Goal: Communication & Community: Answer question/provide support

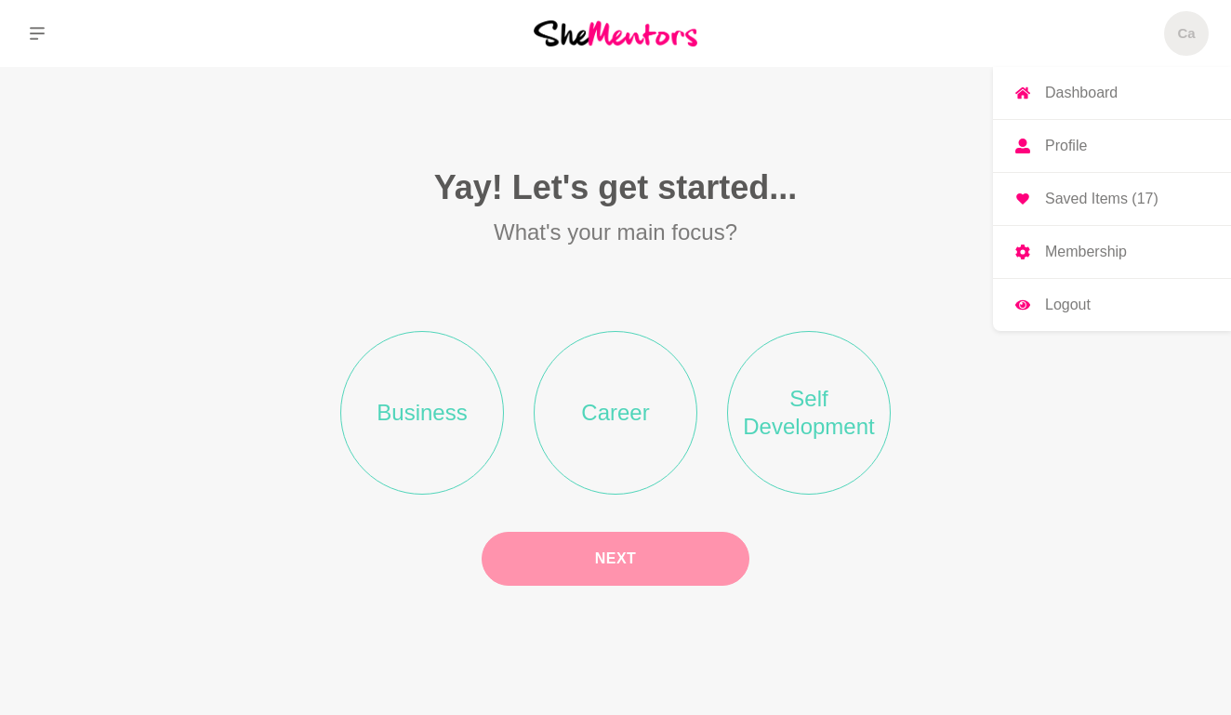
click at [1083, 98] on p "Dashboard" at bounding box center [1081, 93] width 72 height 15
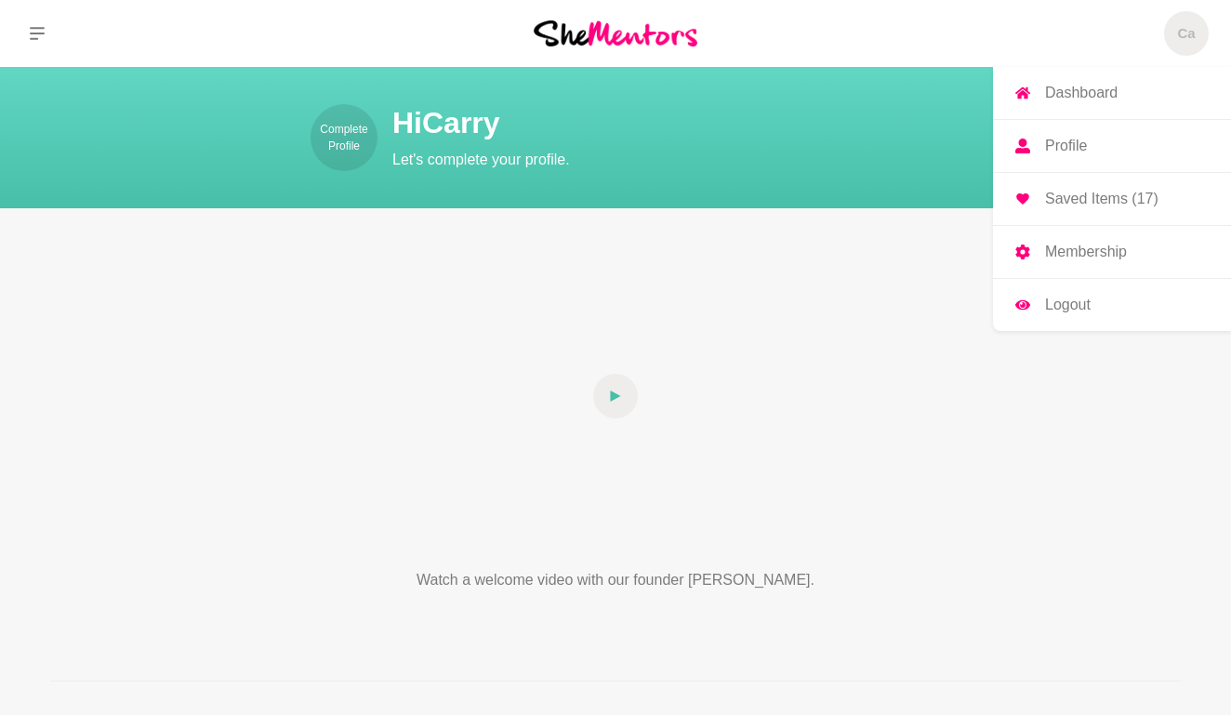
click at [1059, 297] on p "Logout" at bounding box center [1068, 304] width 46 height 15
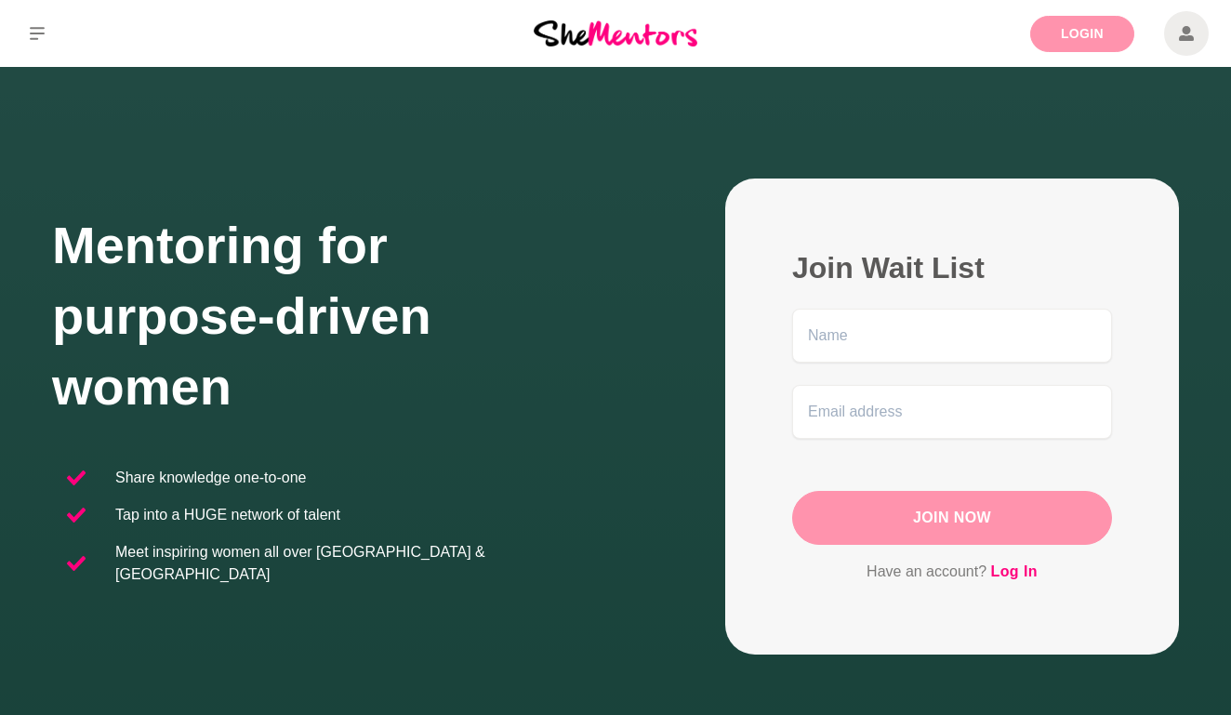
click at [1094, 34] on link "Login" at bounding box center [1082, 34] width 104 height 36
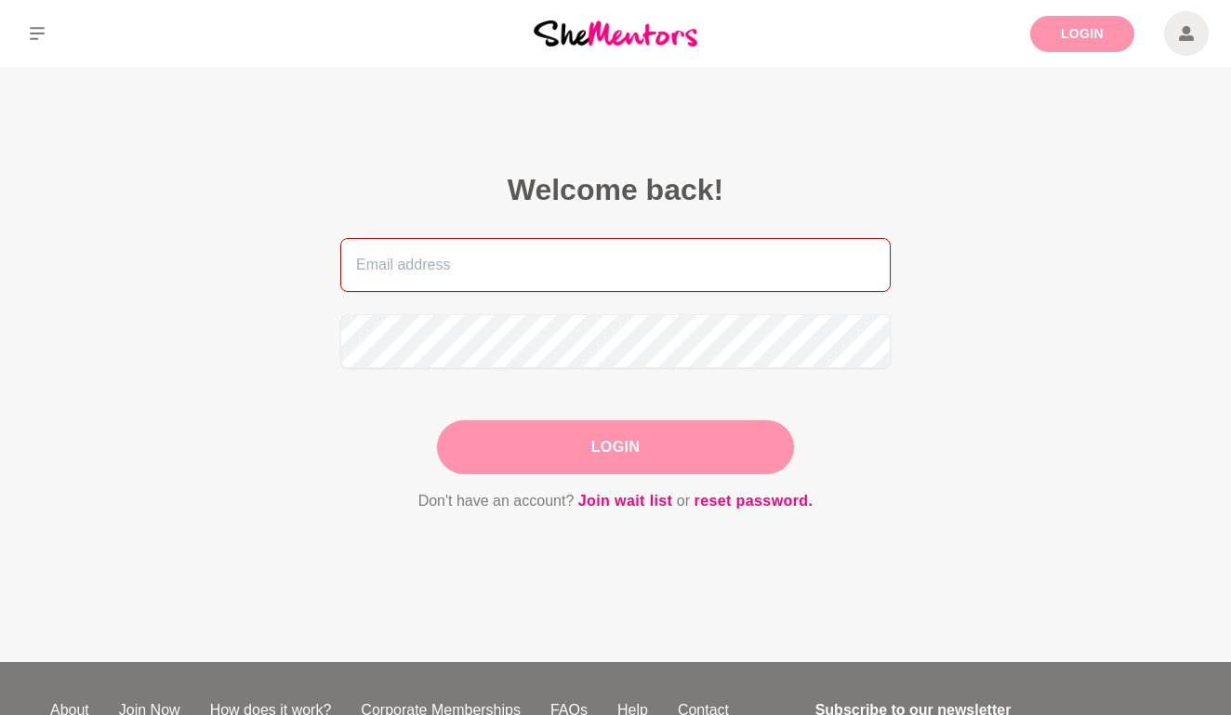
type input "[EMAIL_ADDRESS][DOMAIN_NAME]"
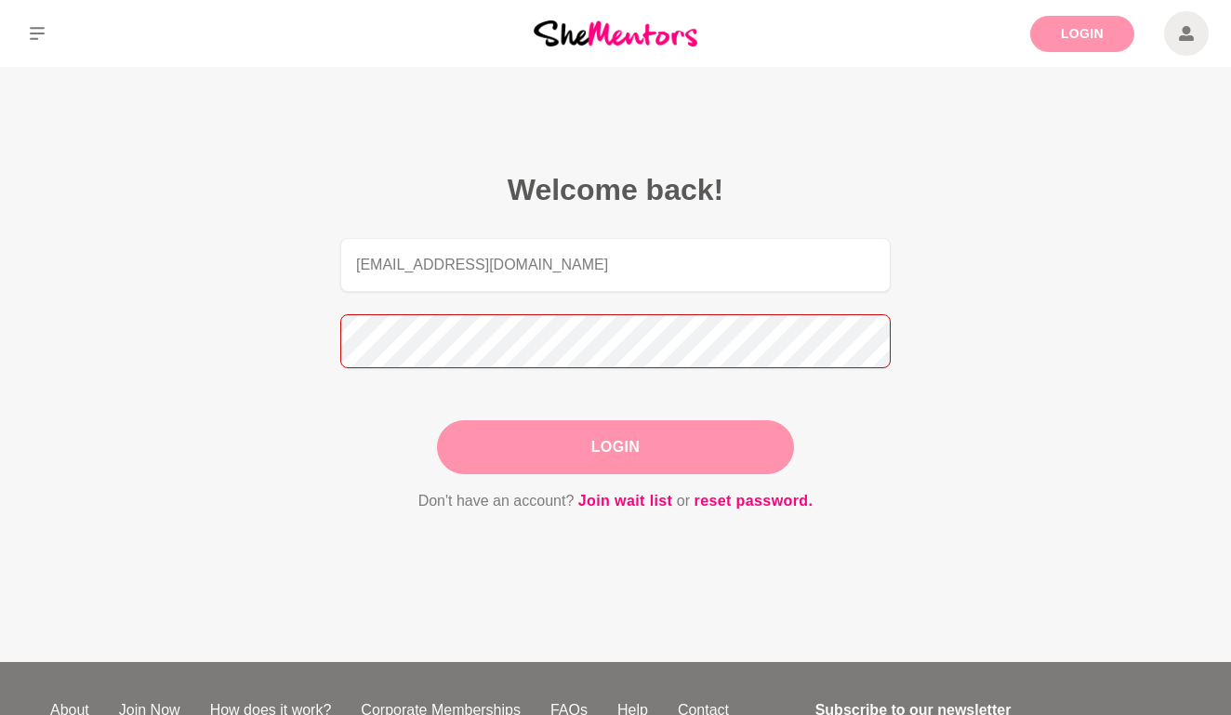
click at [615, 447] on button "Login" at bounding box center [615, 447] width 357 height 54
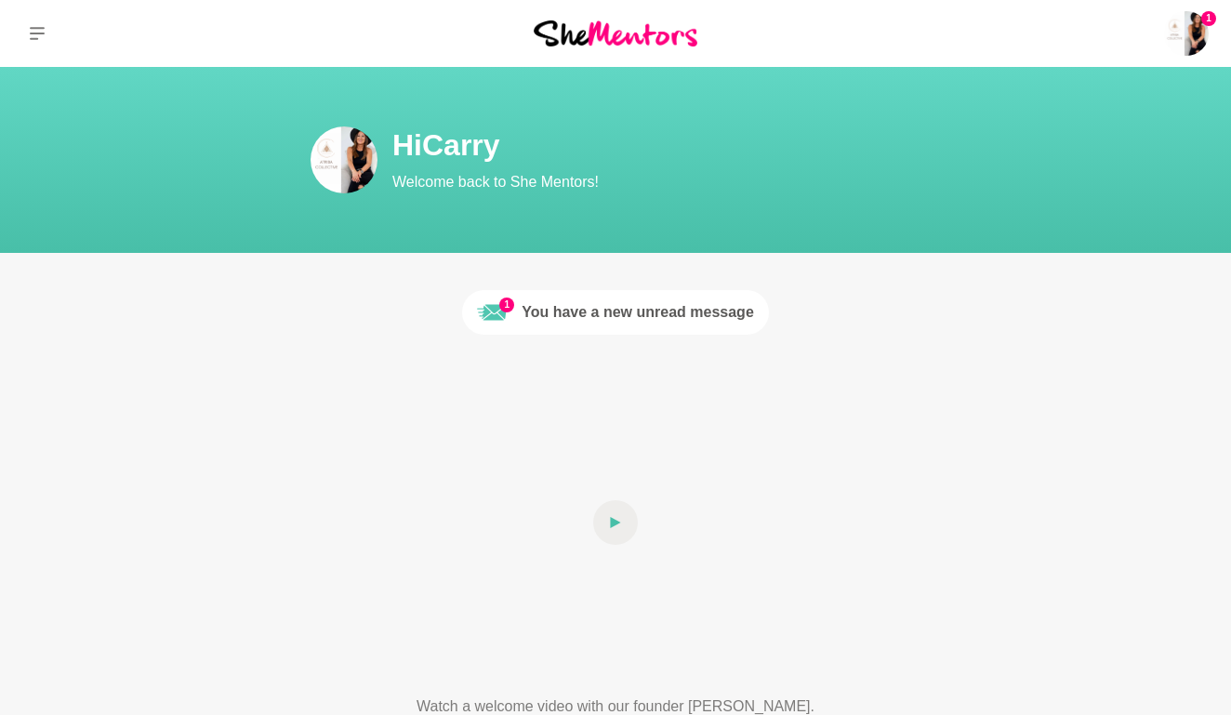
click at [607, 314] on div "You have a new unread message" at bounding box center [637, 312] width 232 height 22
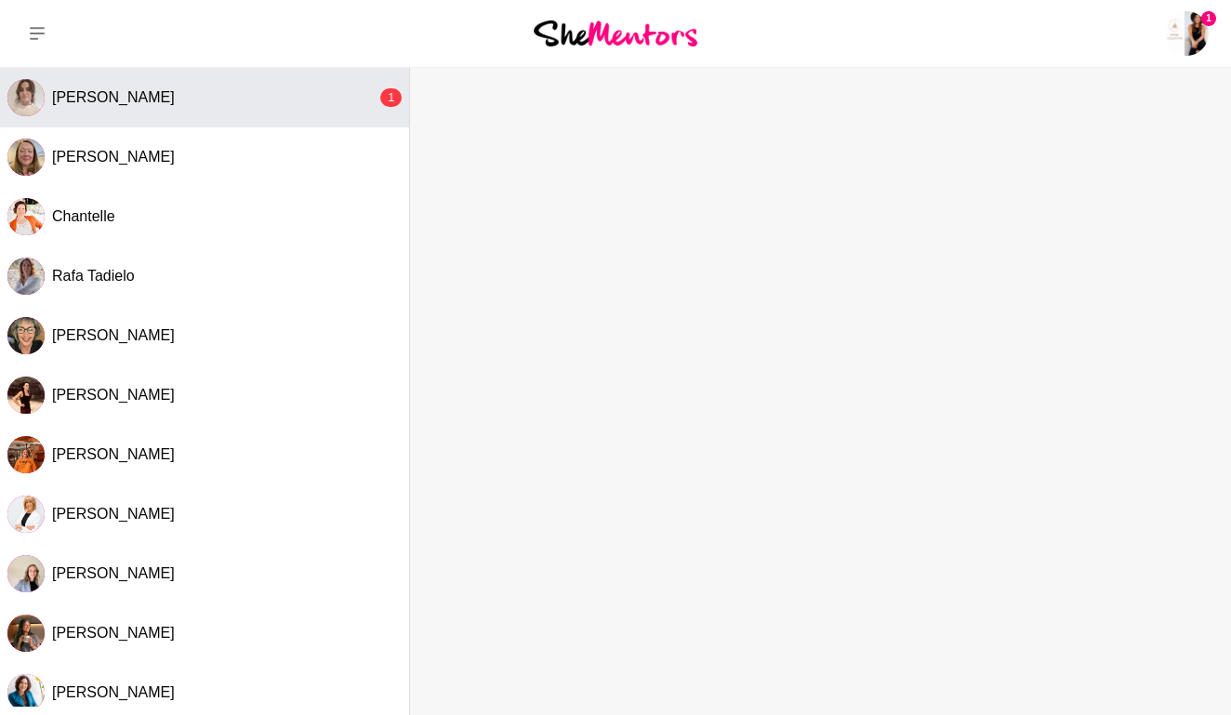
click at [227, 104] on div "[PERSON_NAME]" at bounding box center [214, 97] width 324 height 19
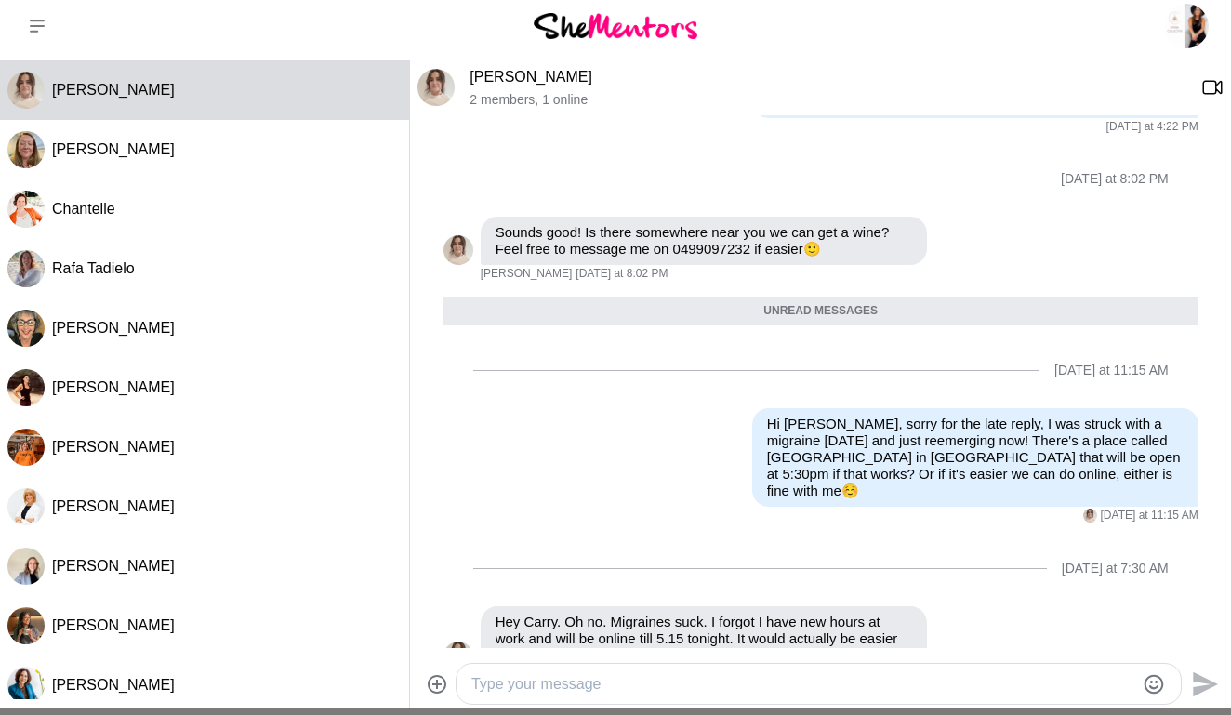
scroll to position [10, 0]
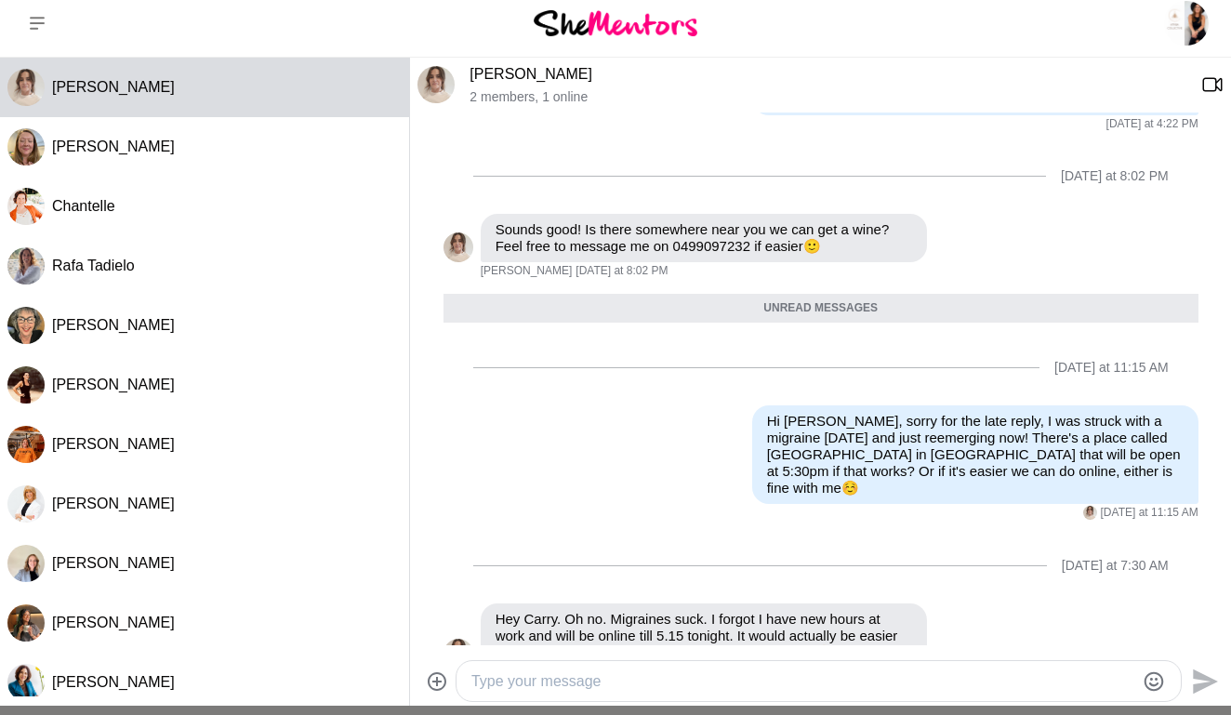
click at [587, 684] on textarea "Type your message" at bounding box center [802, 681] width 663 height 22
type textarea "Hi [PERSON_NAME], that's perfect, I look forward to chatting later ☺️"
click at [1213, 679] on icon "Send" at bounding box center [1204, 680] width 25 height 25
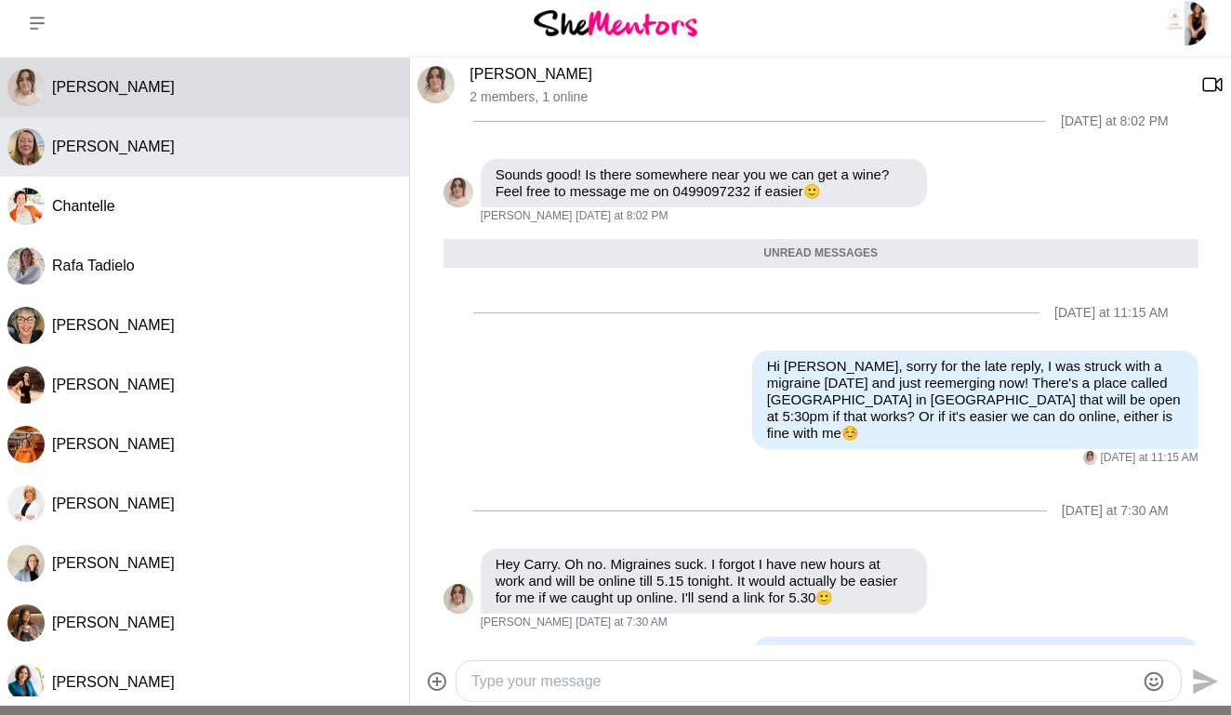
click at [213, 162] on button "Tammy McCann" at bounding box center [204, 146] width 409 height 59
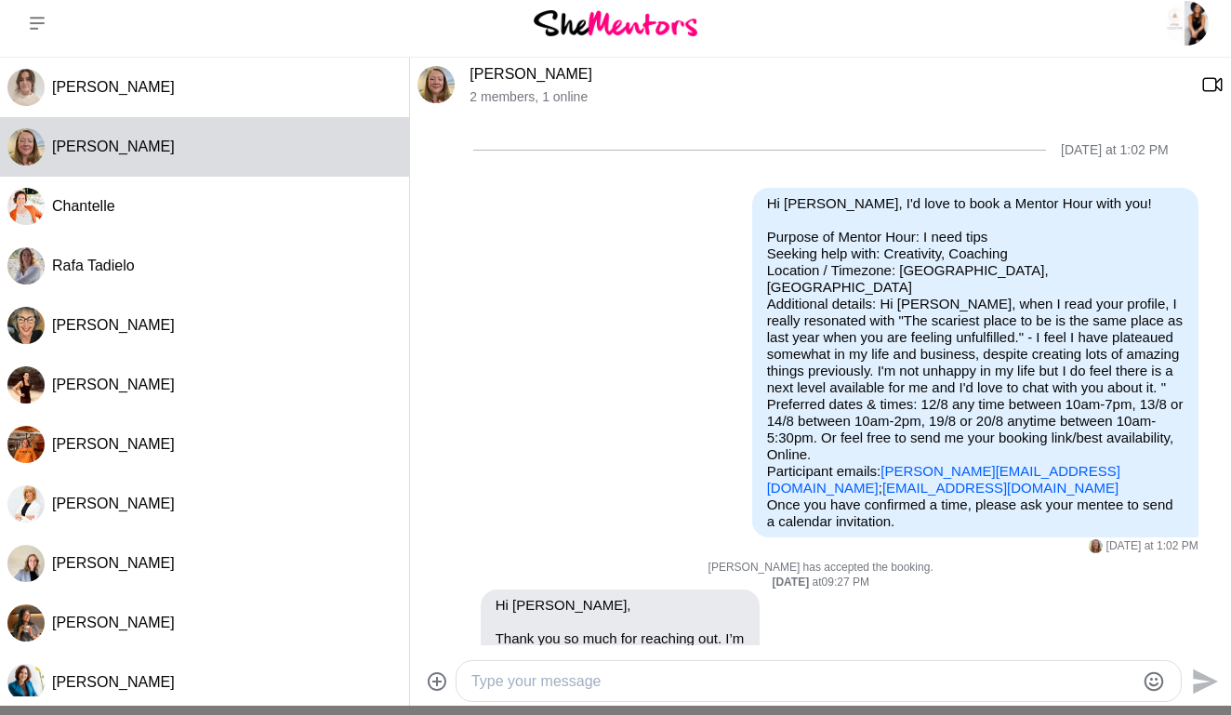
scroll to position [611, 0]
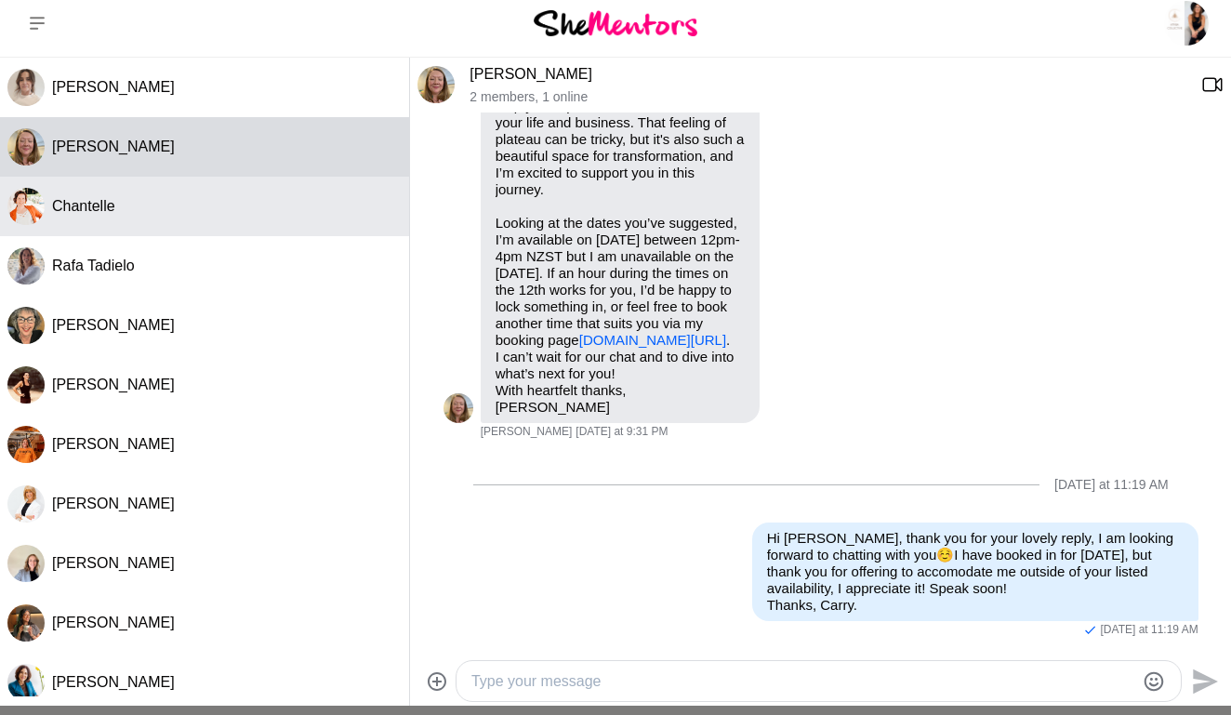
click at [195, 207] on div "Chantelle" at bounding box center [226, 206] width 349 height 19
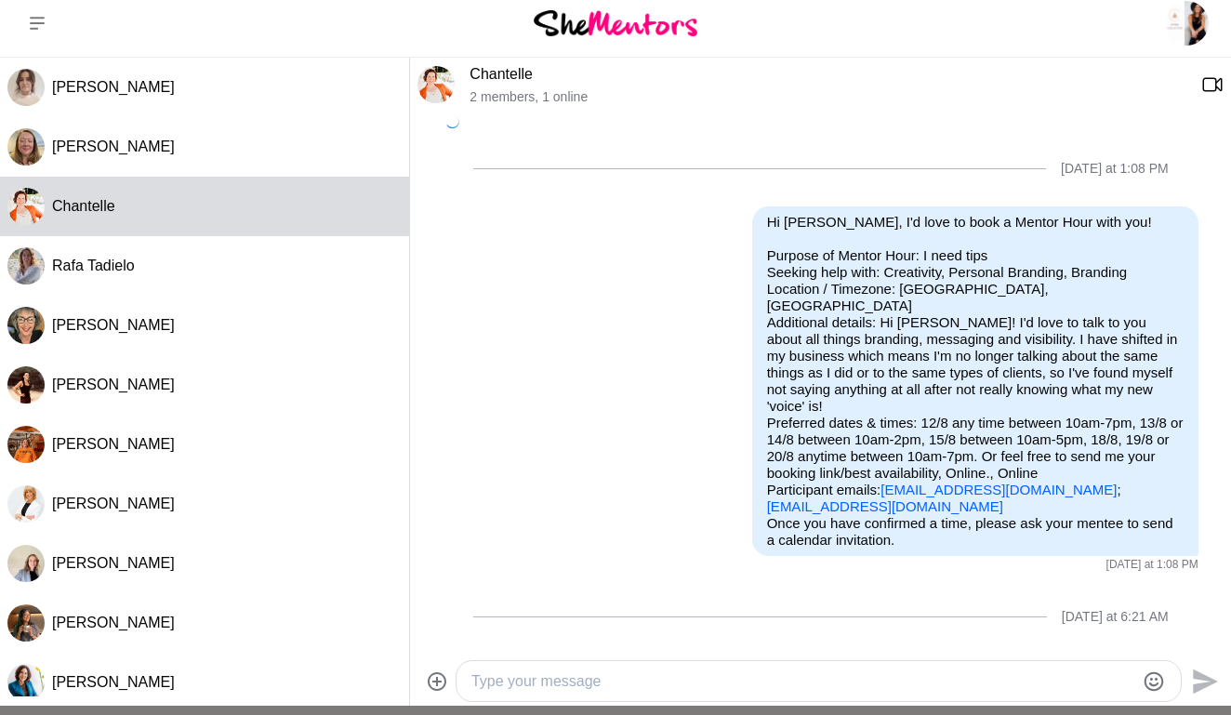
scroll to position [296, 0]
